Goal: Task Accomplishment & Management: Use online tool/utility

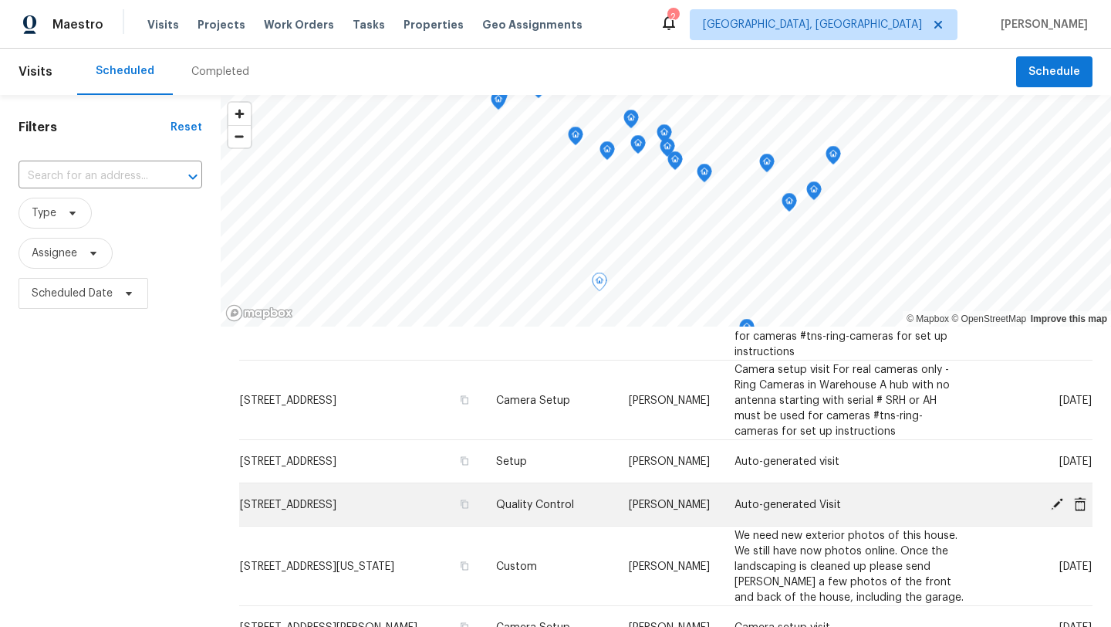
scroll to position [651, 0]
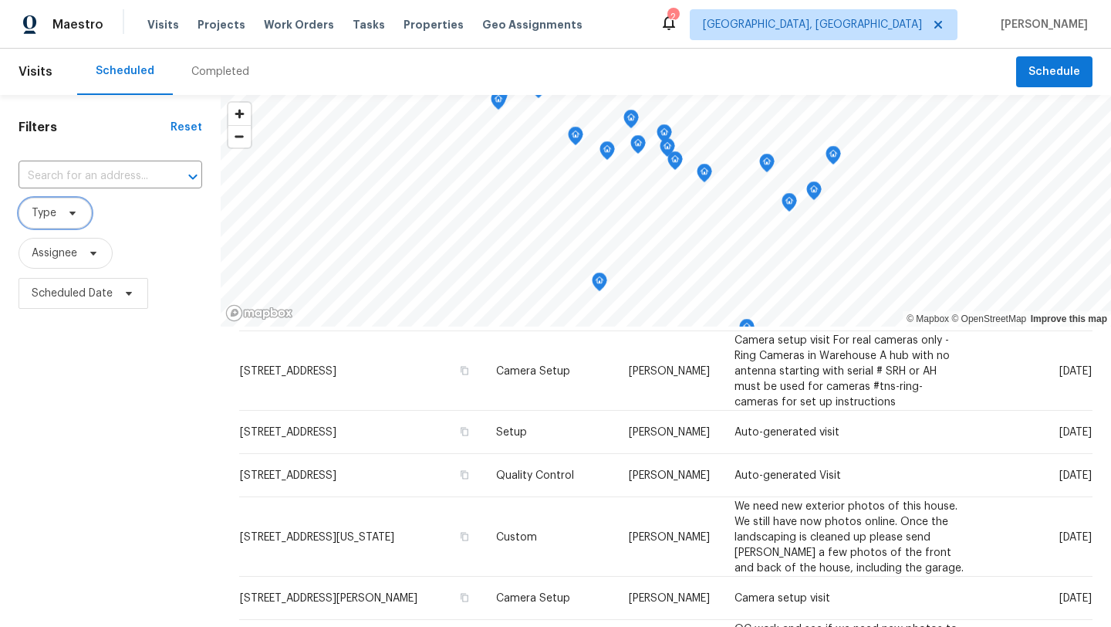
click at [57, 218] on span "Type" at bounding box center [55, 213] width 73 height 31
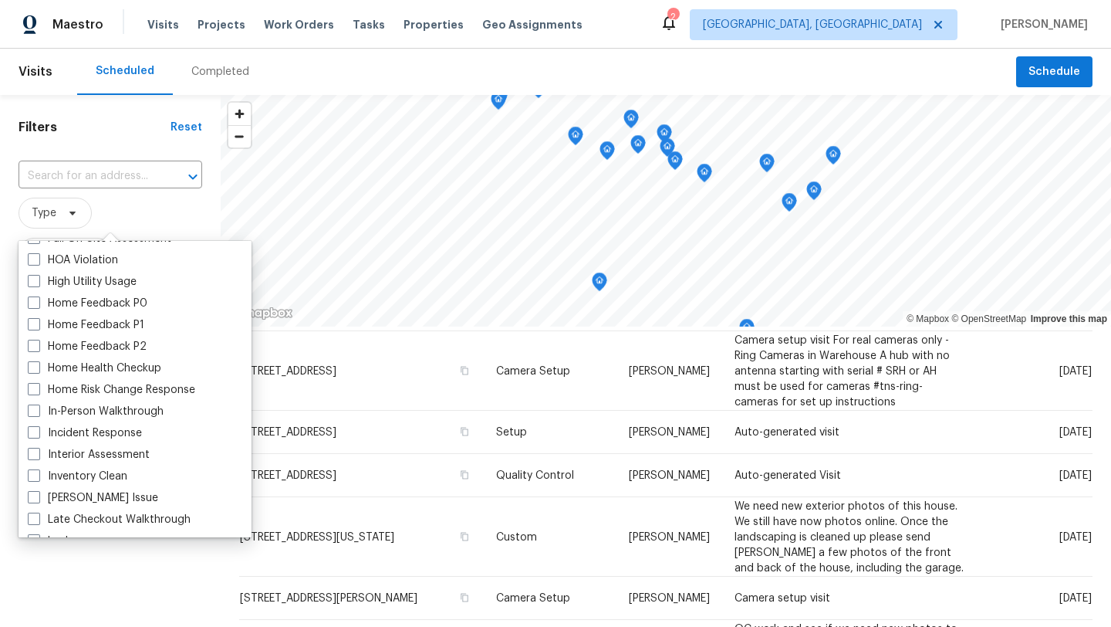
scroll to position [458, 0]
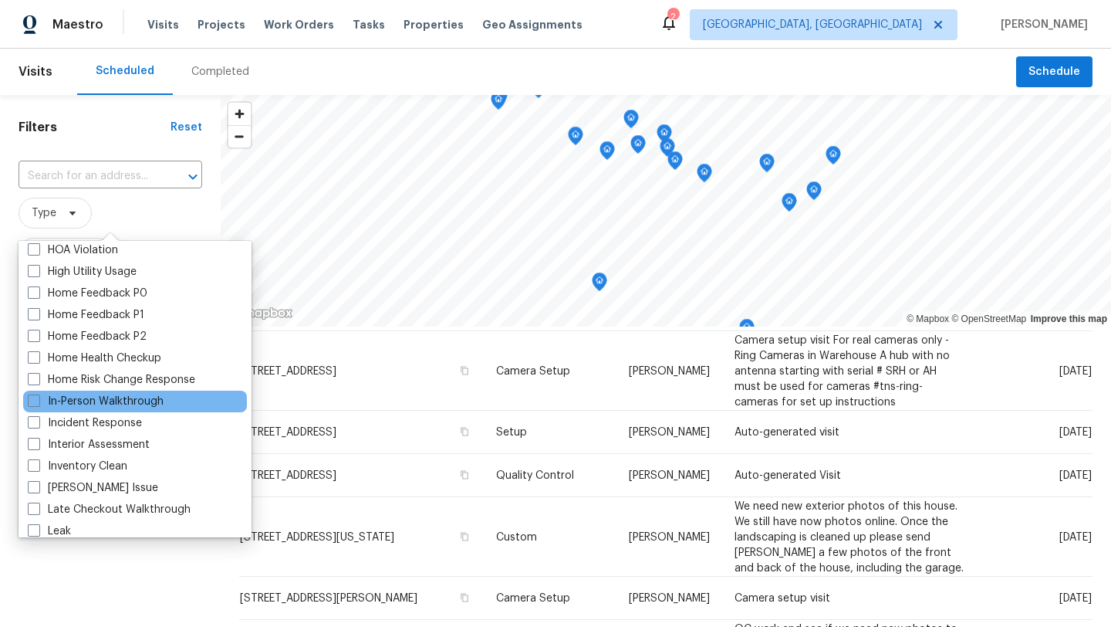
click at [85, 392] on div "In-Person Walkthrough" at bounding box center [135, 401] width 224 height 22
click at [79, 399] on label "In-Person Walkthrough" at bounding box center [96, 401] width 136 height 15
click at [38, 399] on input "In-Person Walkthrough" at bounding box center [33, 399] width 10 height 10
checkbox input "true"
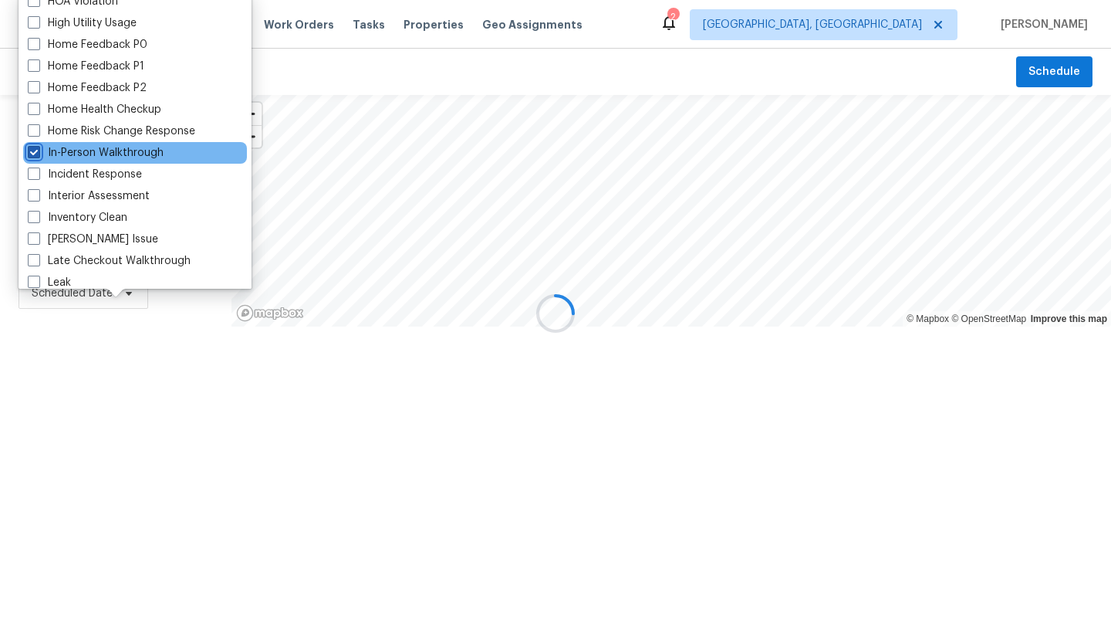
scroll to position [215, 0]
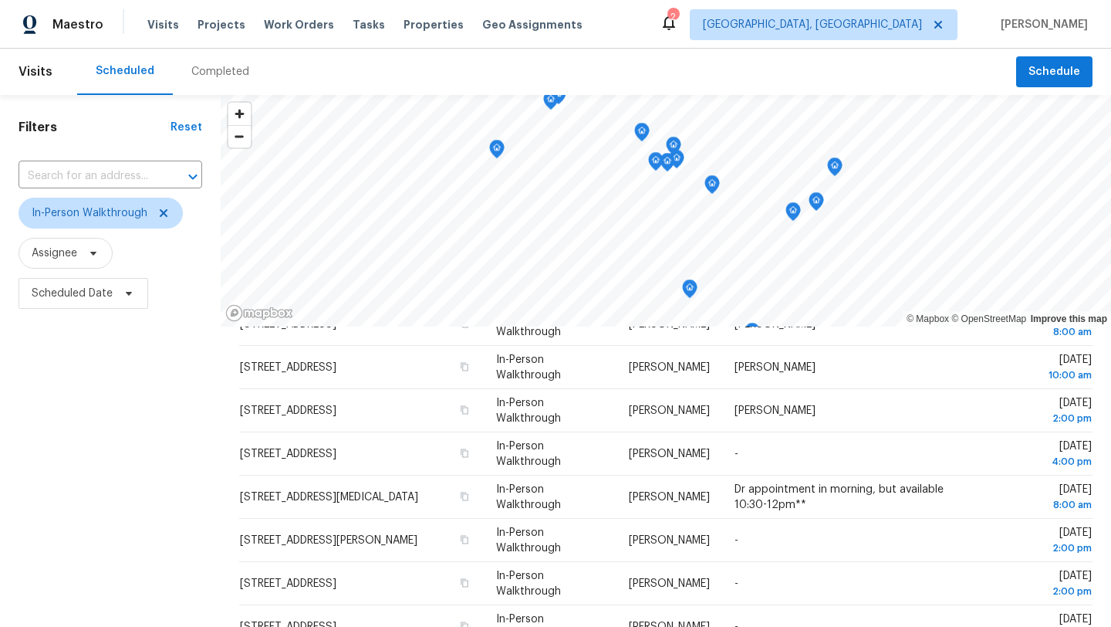
click at [97, 582] on div "Filters Reset ​ In-Person Walkthrough Assignee Scheduled Date" at bounding box center [110, 461] width 221 height 733
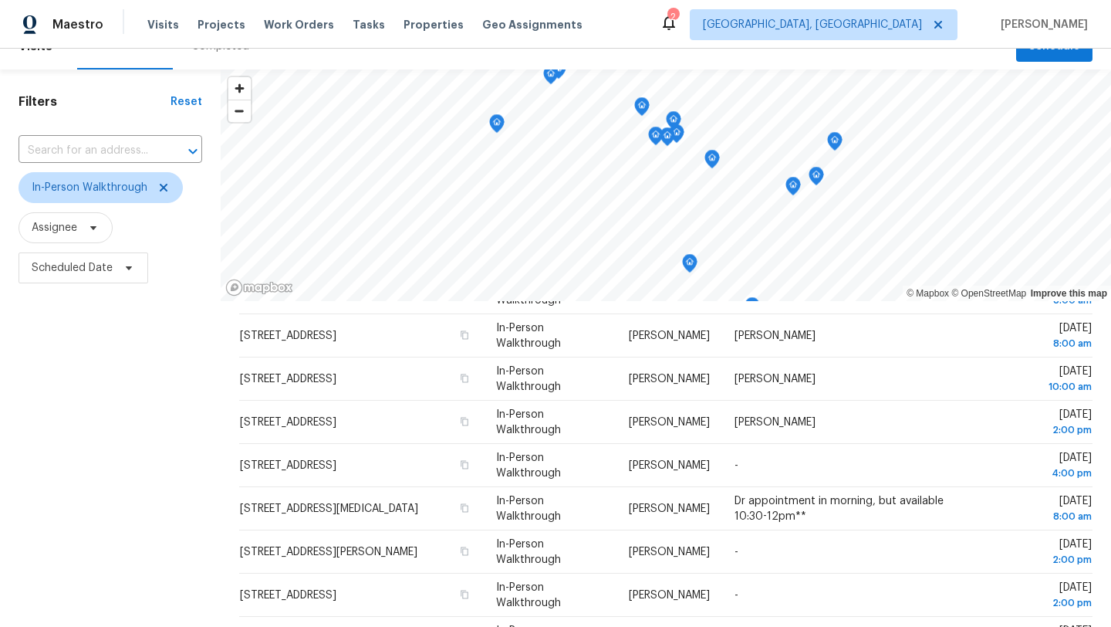
scroll to position [40, 0]
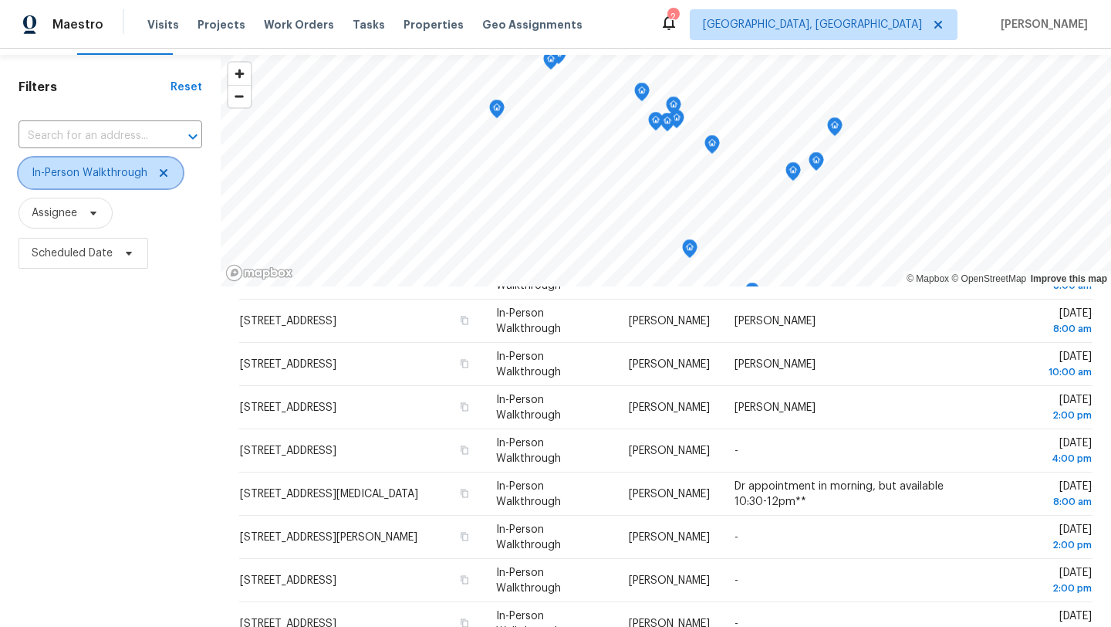
click at [165, 177] on icon at bounding box center [163, 173] width 12 height 12
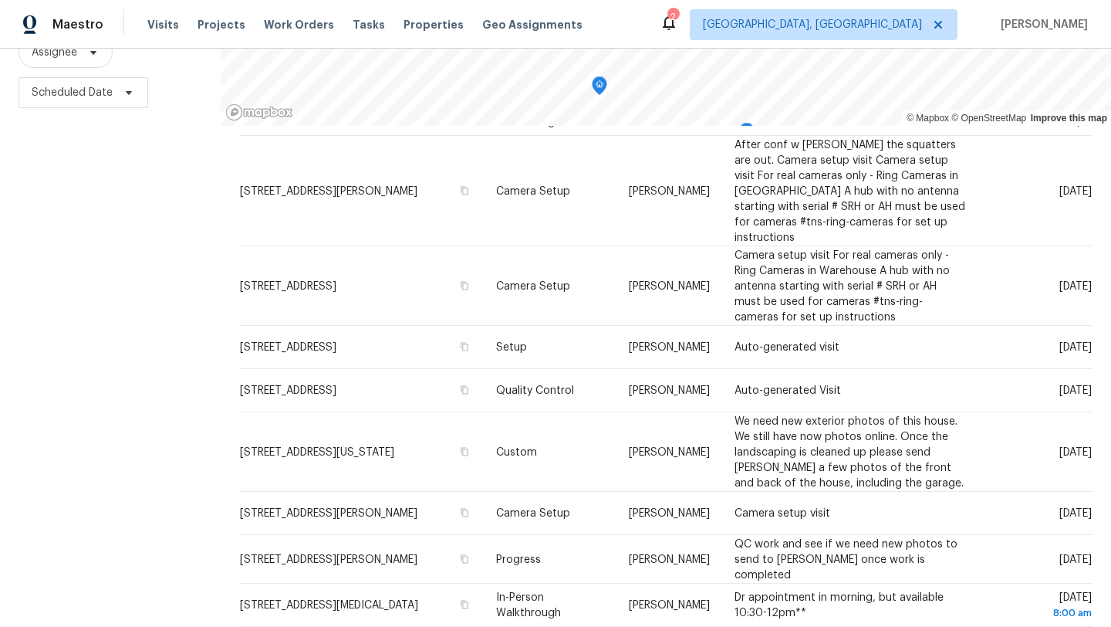
scroll to position [651, 0]
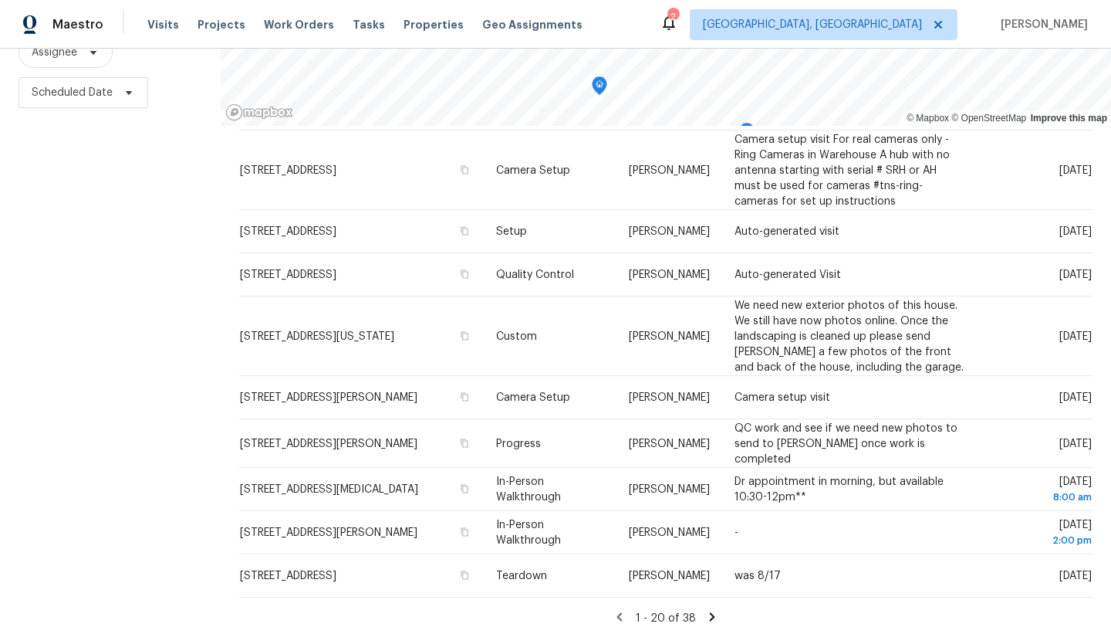
click at [708, 610] on icon at bounding box center [712, 617] width 14 height 14
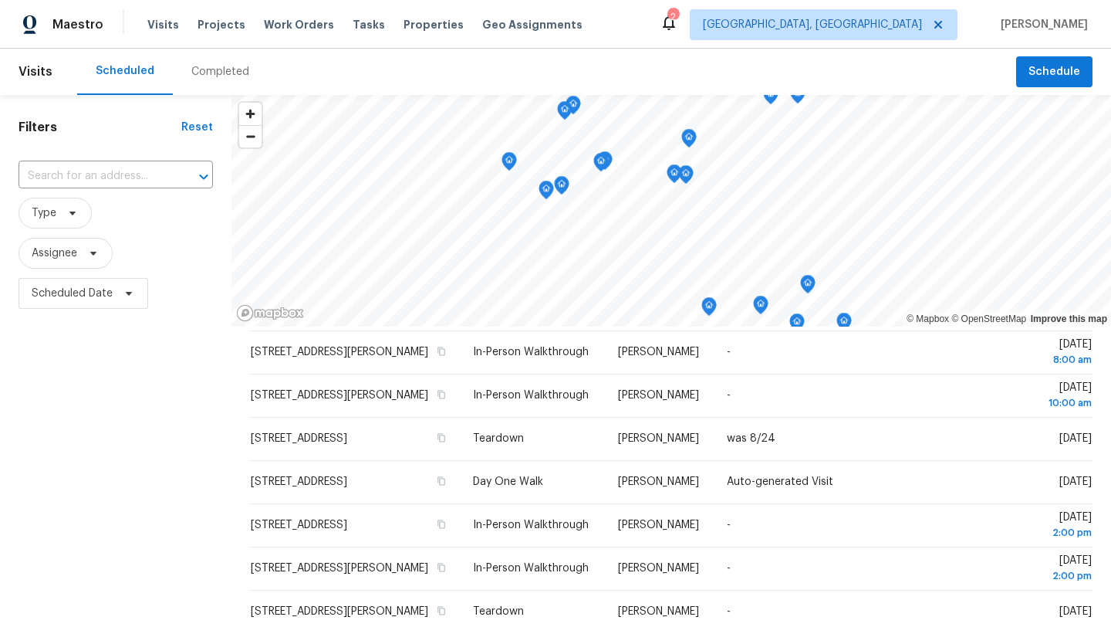
scroll to position [0, 0]
